Goal: Task Accomplishment & Management: Use online tool/utility

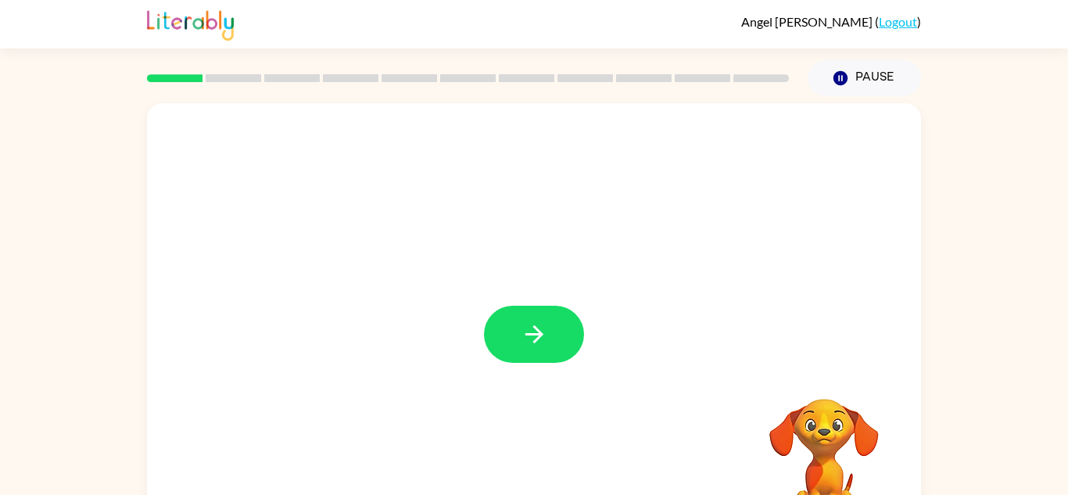
click at [501, 294] on div at bounding box center [534, 326] width 774 height 447
click at [519, 343] on button "button" at bounding box center [534, 334] width 100 height 57
click at [519, 343] on div at bounding box center [534, 326] width 774 height 447
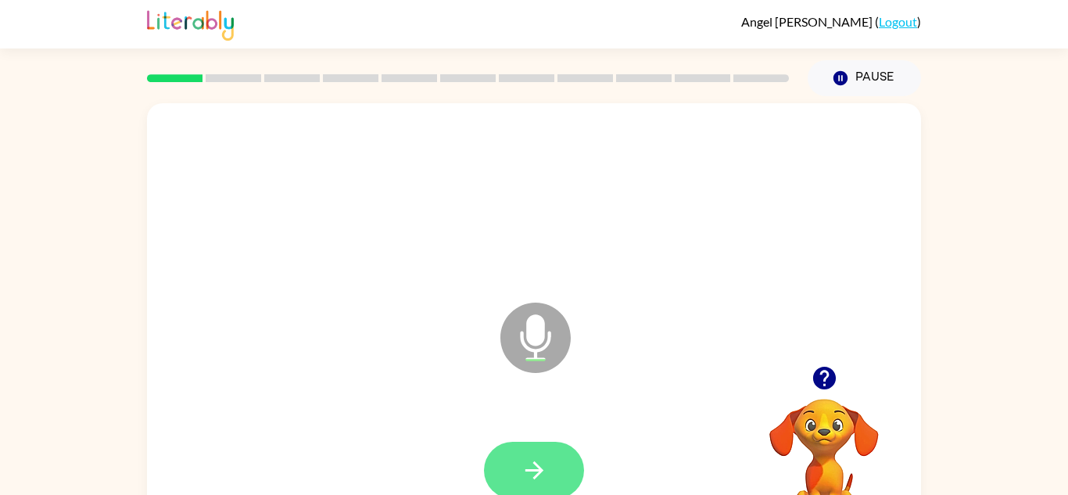
click at [527, 477] on icon "button" at bounding box center [534, 470] width 27 height 27
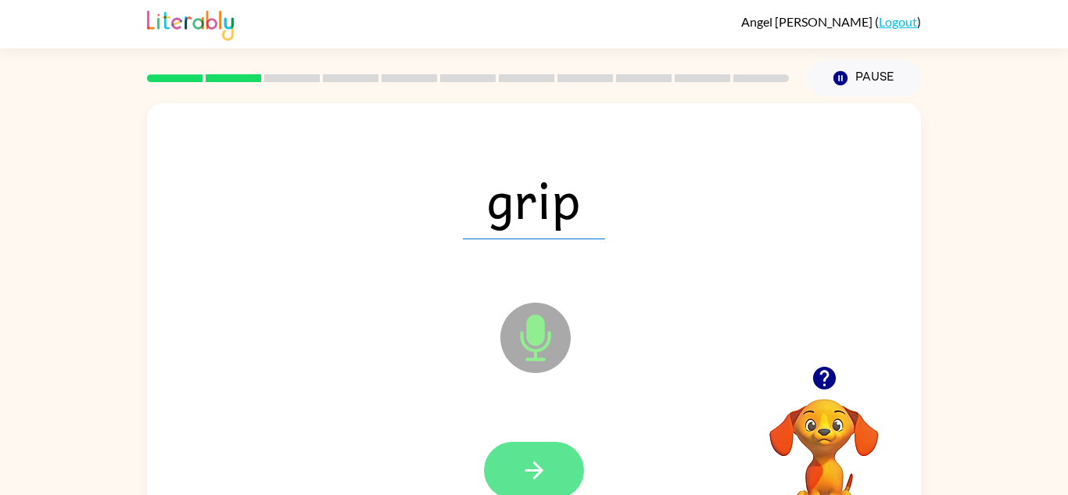
click at [537, 467] on icon "button" at bounding box center [534, 470] width 18 height 18
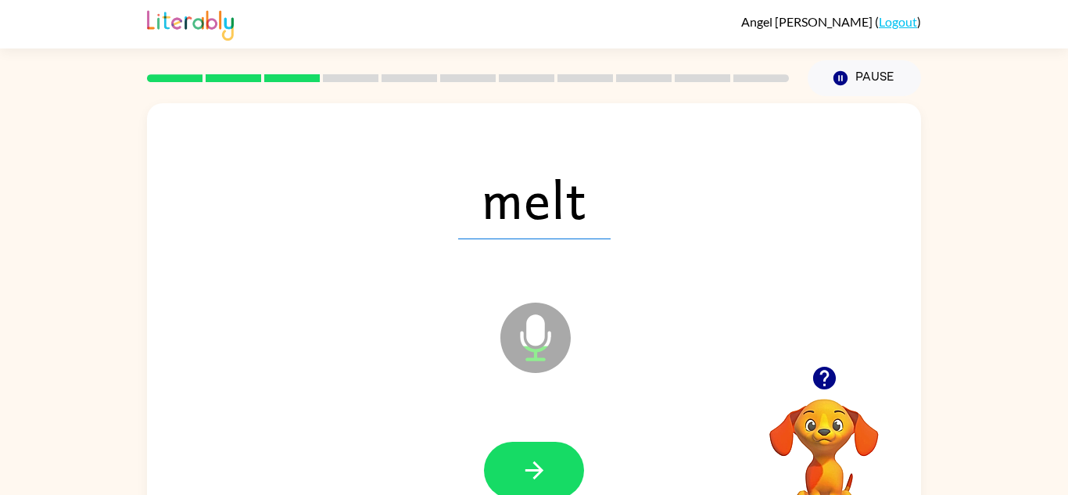
click at [537, 467] on icon "button" at bounding box center [534, 470] width 18 height 18
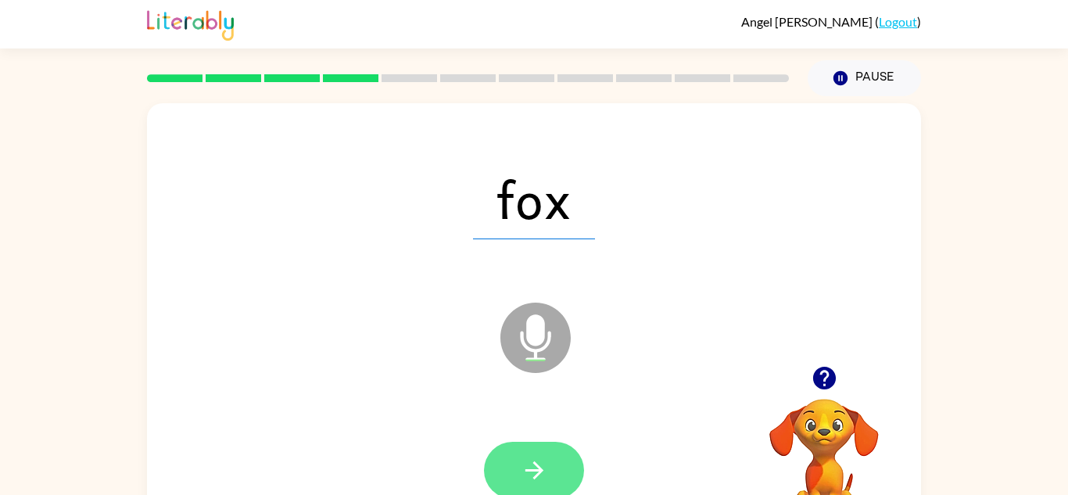
click at [537, 468] on icon "button" at bounding box center [534, 470] width 27 height 27
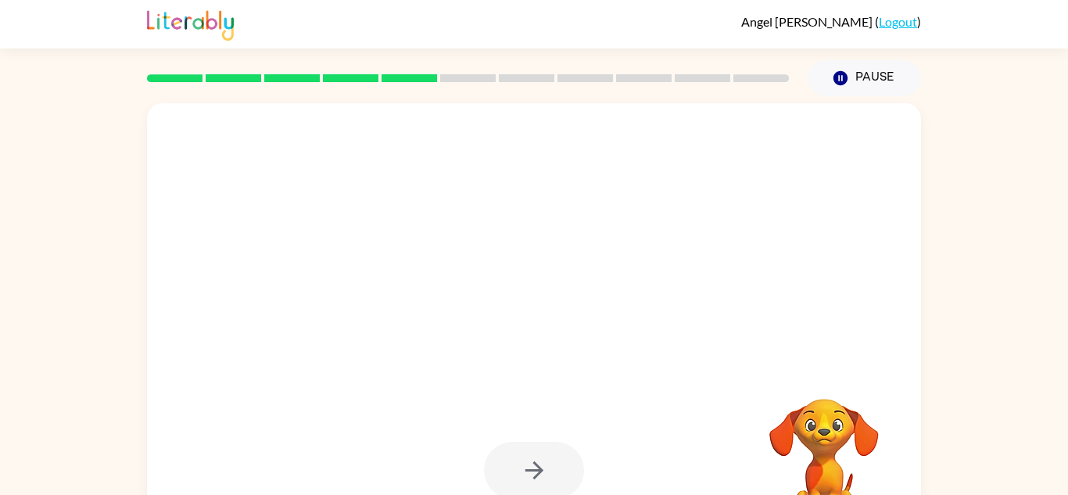
click at [537, 468] on div at bounding box center [534, 470] width 100 height 57
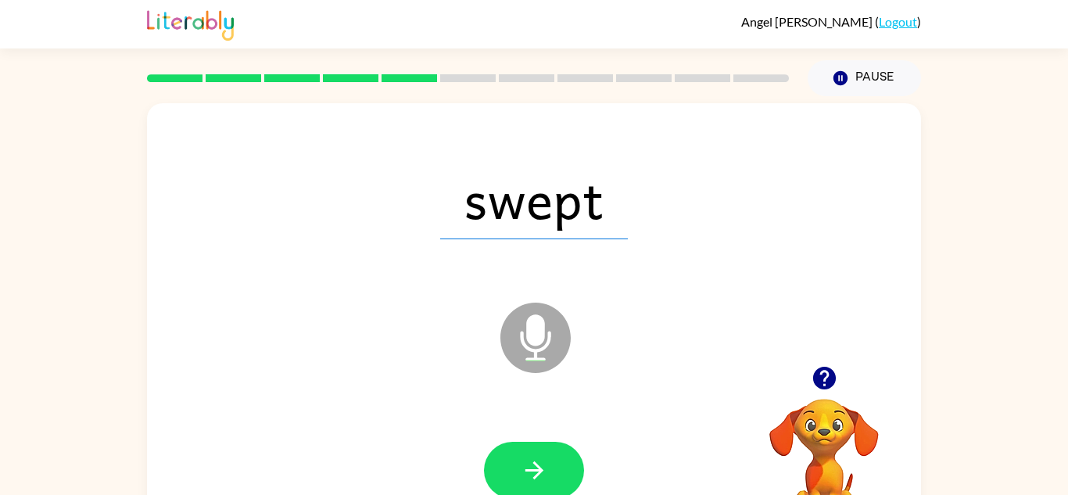
click at [537, 468] on icon "button" at bounding box center [534, 470] width 27 height 27
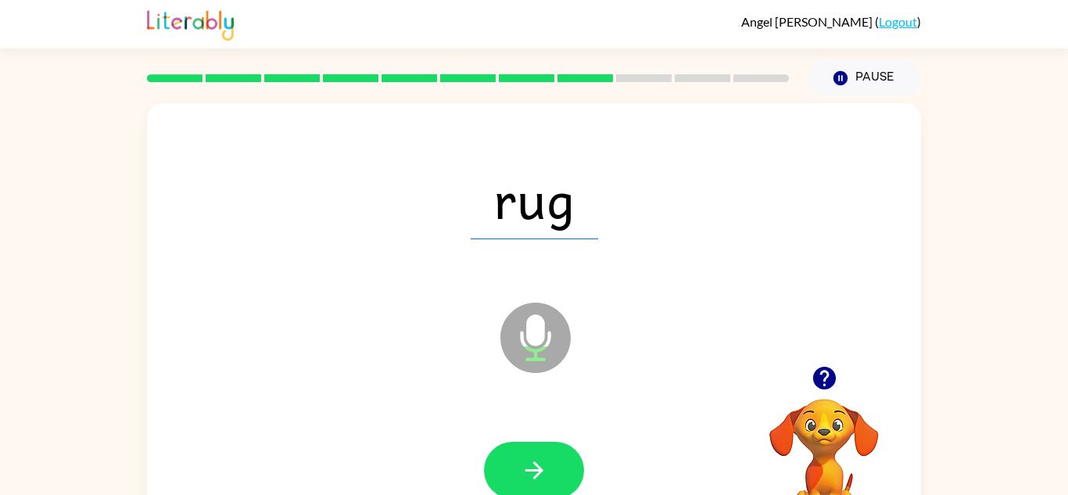
click at [537, 468] on icon "button" at bounding box center [534, 470] width 27 height 27
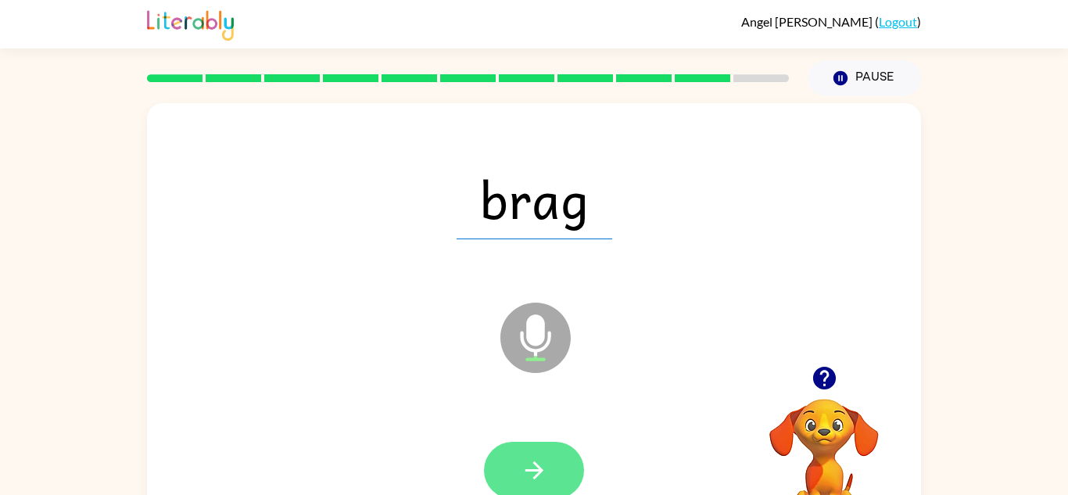
click at [547, 483] on button "button" at bounding box center [534, 470] width 100 height 57
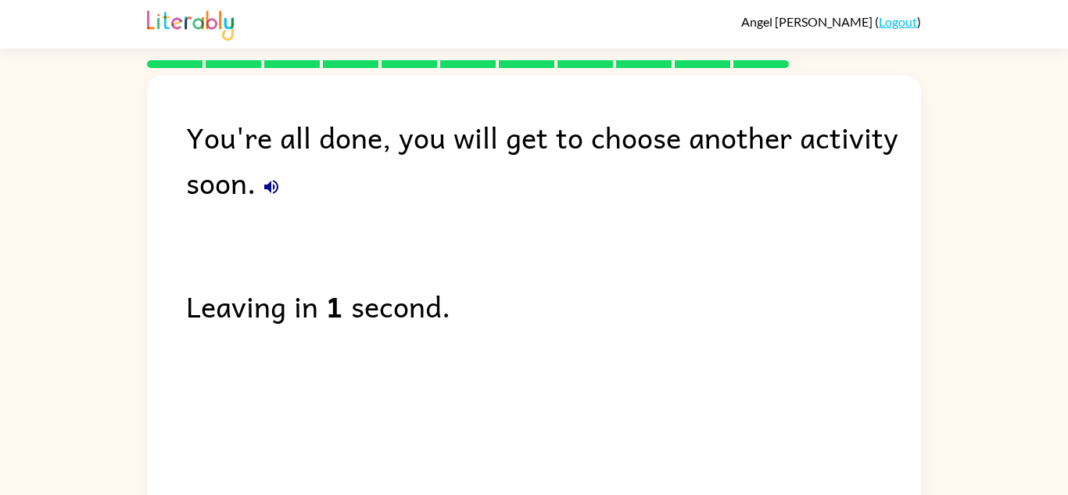
click at [303, 278] on div "You're all done, you will get to choose another activity soon. Leaving in 1 sec…" at bounding box center [534, 294] width 774 height 439
